Goal: Task Accomplishment & Management: Use online tool/utility

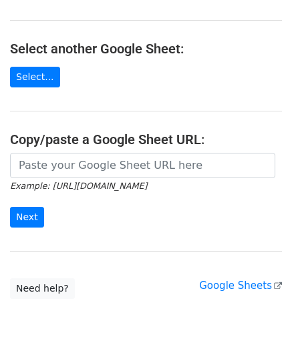
scroll to position [133, 0]
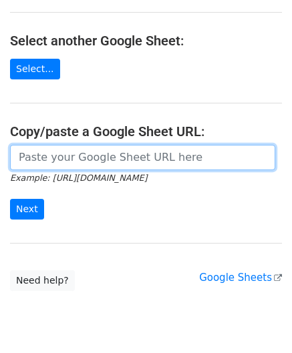
click at [77, 159] on input "url" at bounding box center [142, 157] width 265 height 25
paste input "https://docs.google.com/spreadsheets/d/1JN6AqD33CSws6_hpbAkfuuJpcWRUrNoKWKOVeW2…"
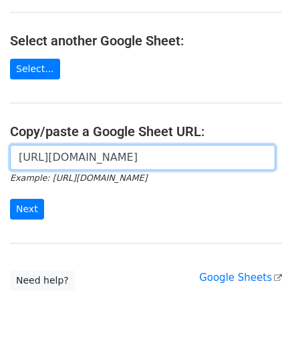
scroll to position [0, 308]
type input "https://docs.google.com/spreadsheets/d/1JN6AqD33CSws6_hpbAkfuuJpcWRUrNoKWKOVeW2…"
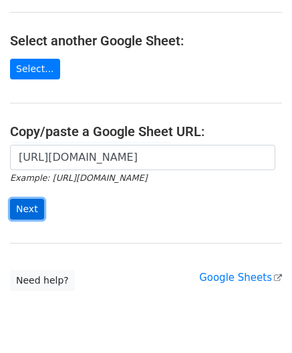
click at [31, 206] on input "Next" at bounding box center [27, 209] width 34 height 21
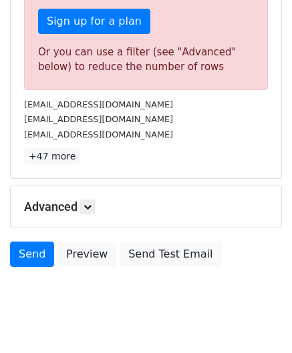
scroll to position [451, 0]
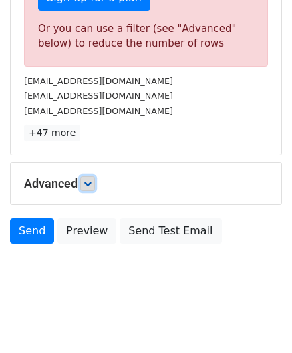
click at [91, 180] on icon at bounding box center [87, 184] width 8 height 8
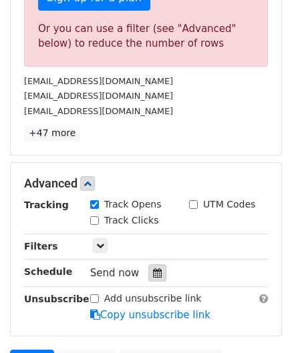
click at [153, 271] on icon at bounding box center [157, 272] width 9 height 9
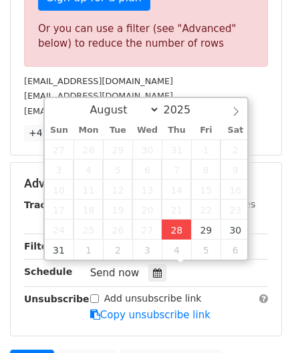
type input "[DATE] 12:00"
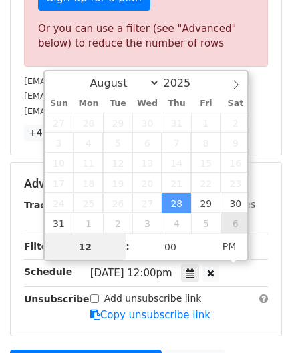
paste input "8"
type input "8"
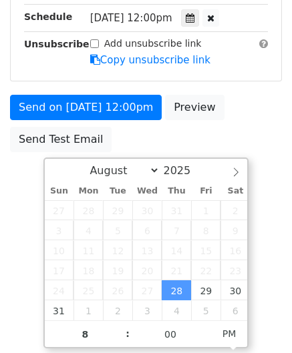
type input "[DATE] 20:00"
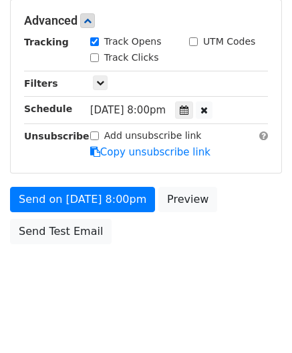
scroll to position [612, 0]
